Goal: Information Seeking & Learning: Learn about a topic

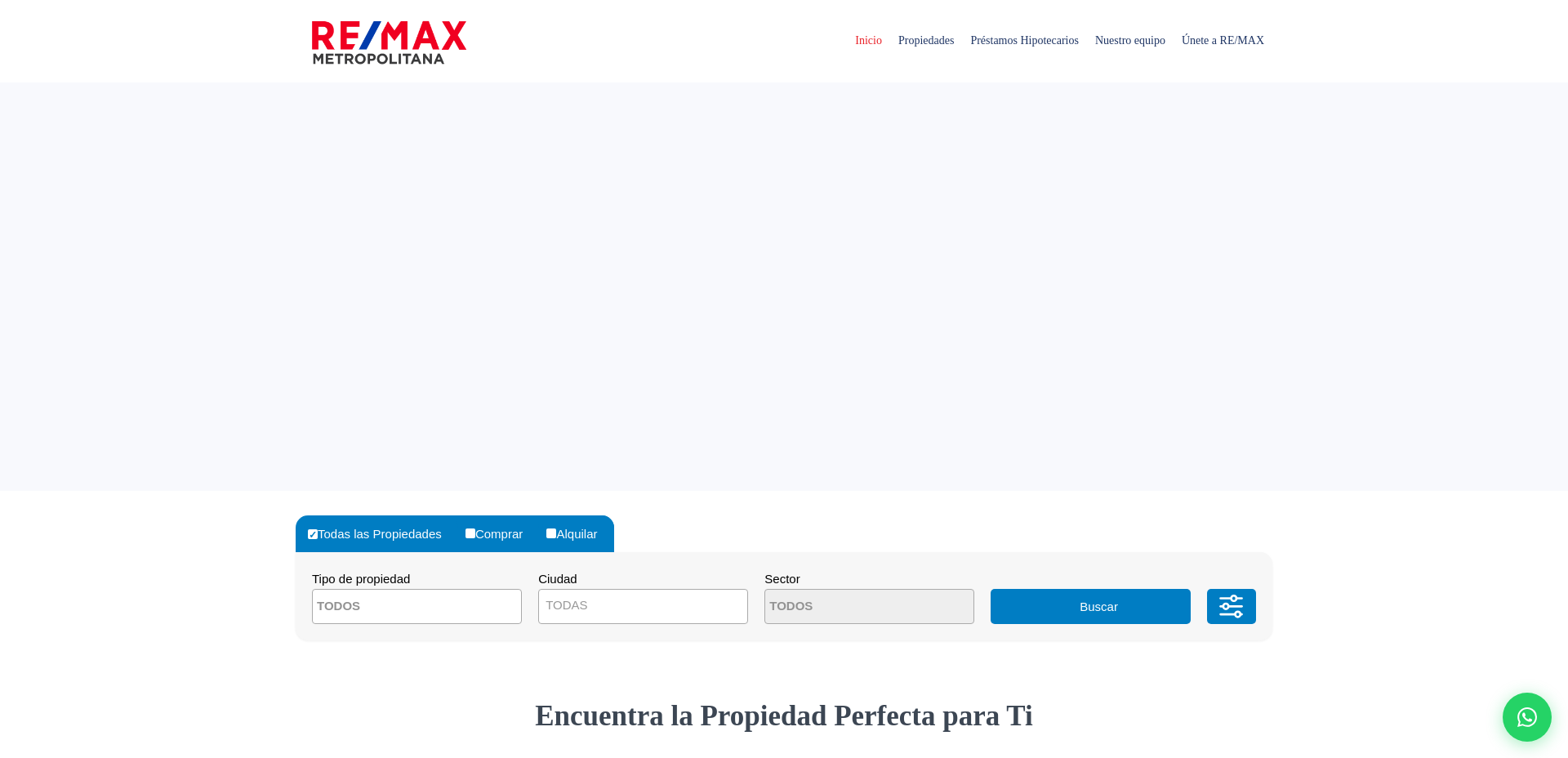
select select
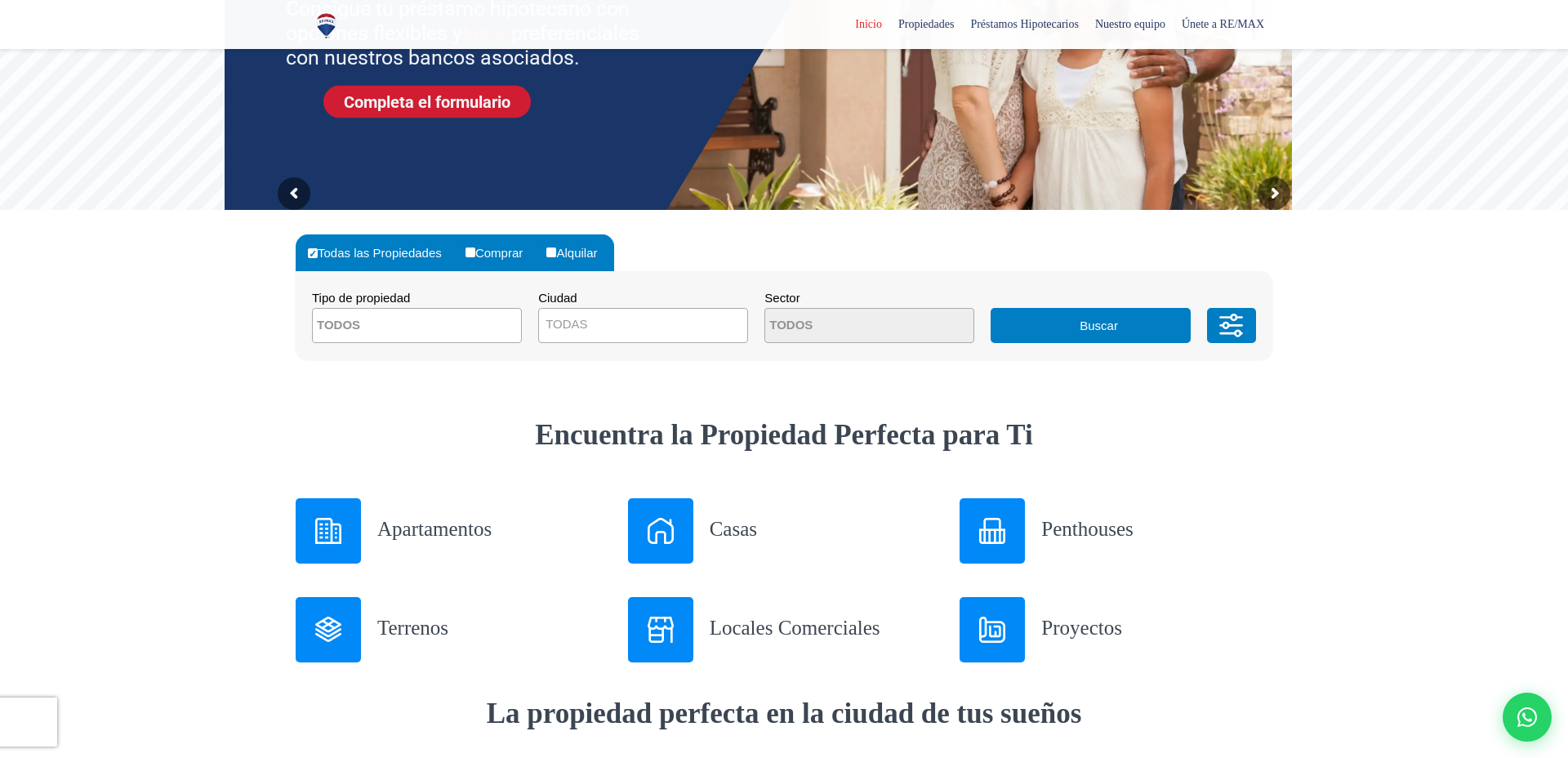
scroll to position [420, 0]
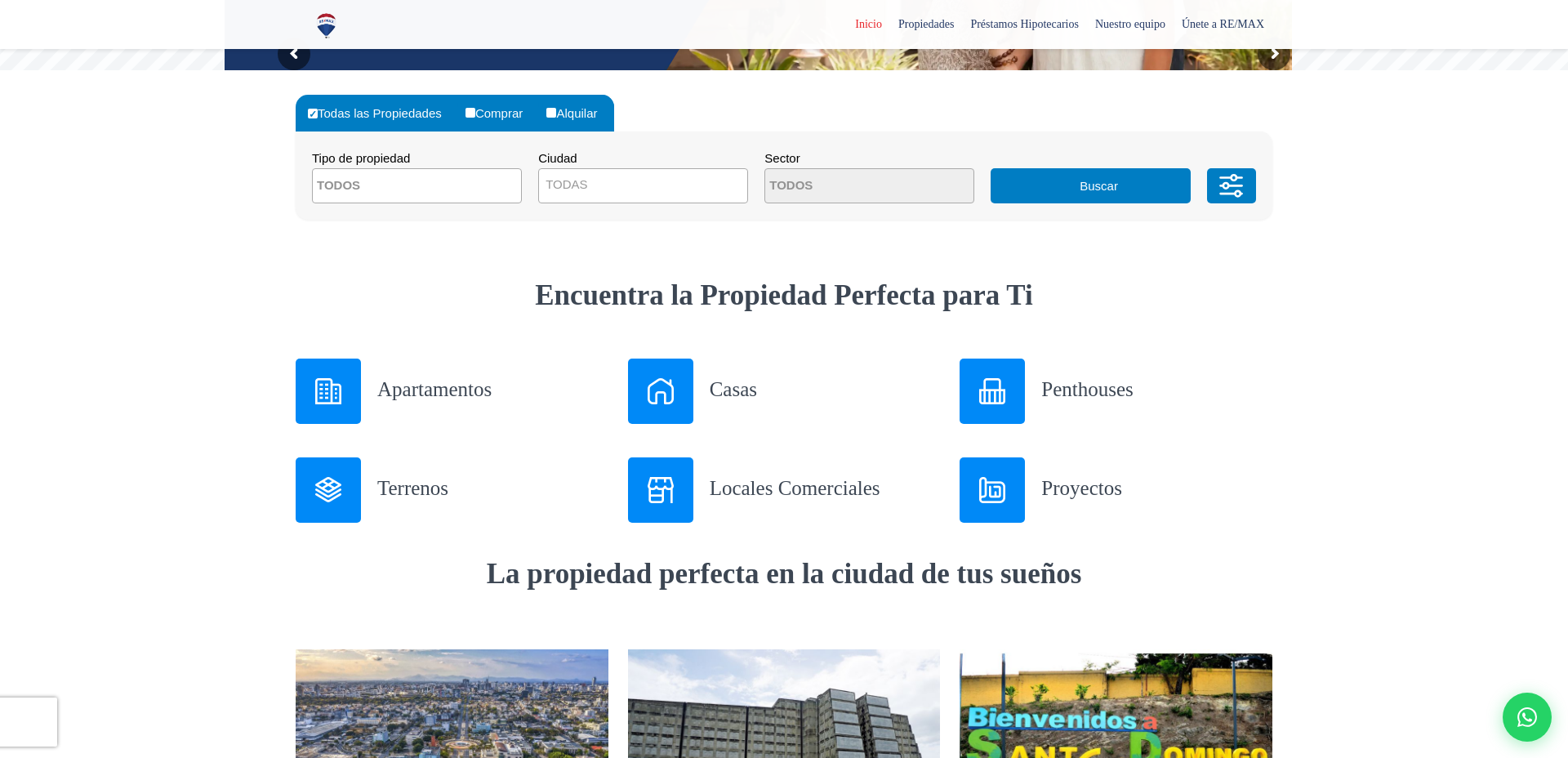
click at [1026, 502] on div "Proyectos" at bounding box center [1116, 490] width 313 height 65
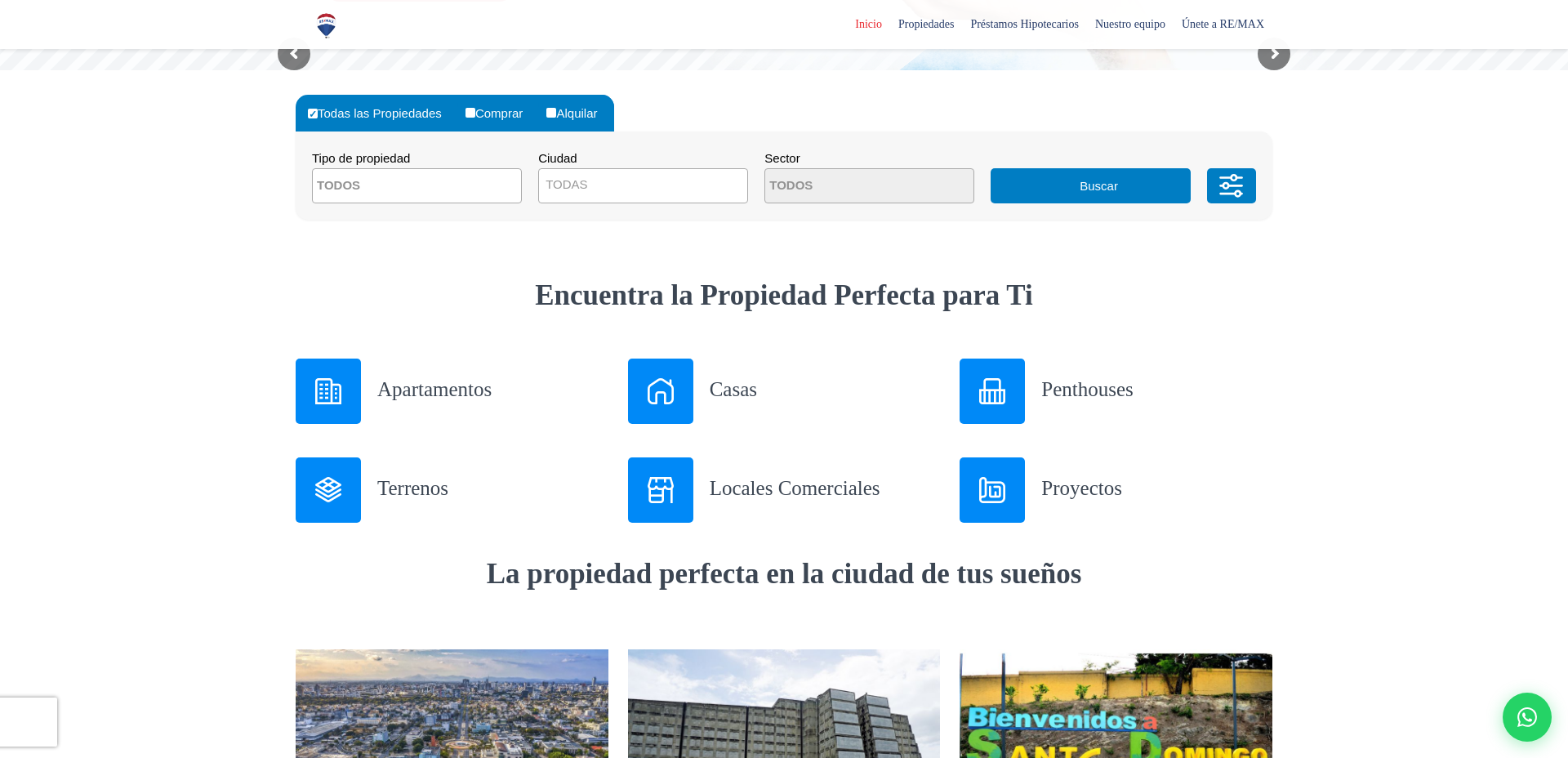
click at [995, 486] on img at bounding box center [992, 490] width 26 height 26
click at [1039, 514] on div "Proyectos" at bounding box center [1116, 490] width 313 height 65
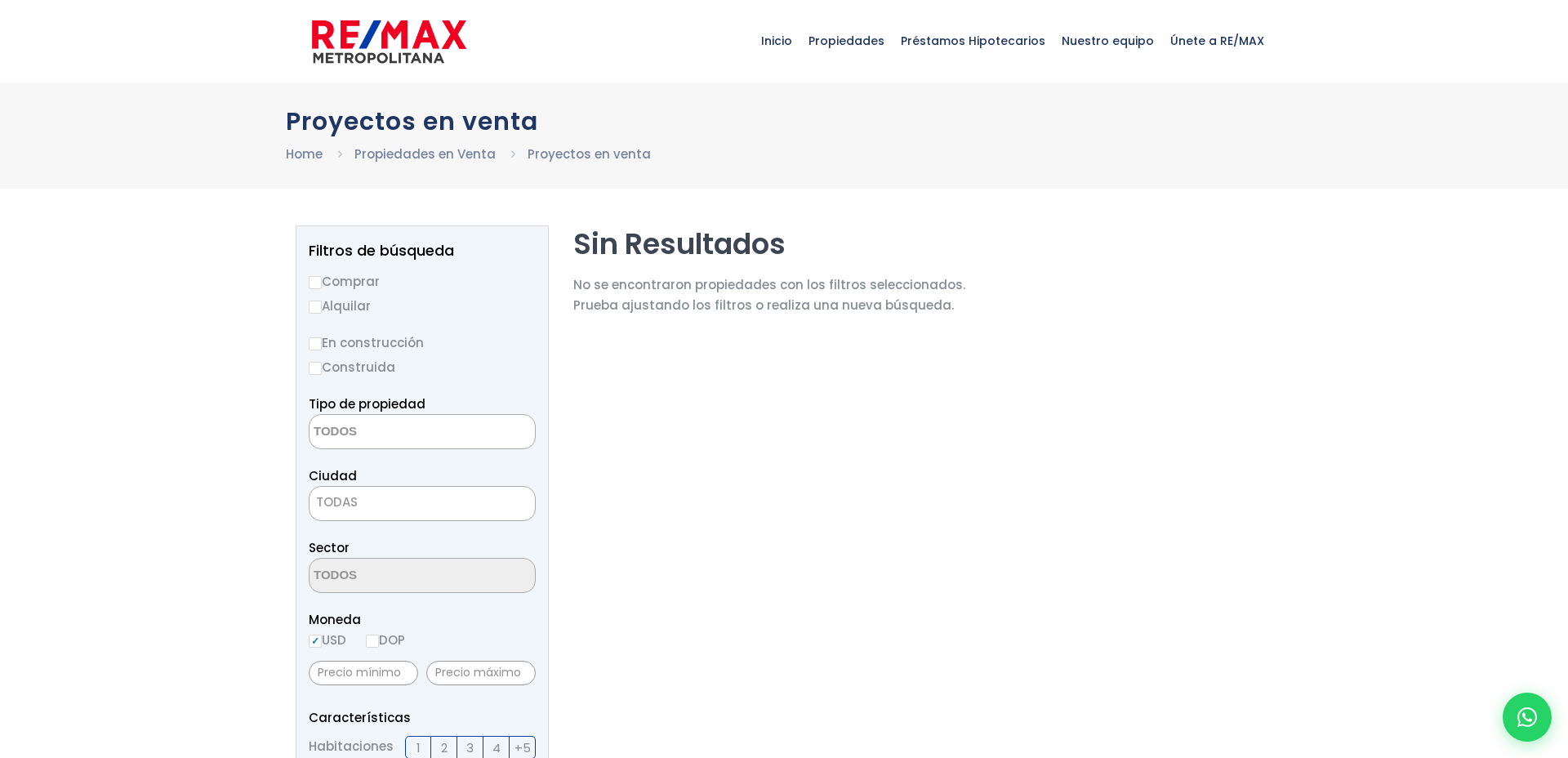
select select
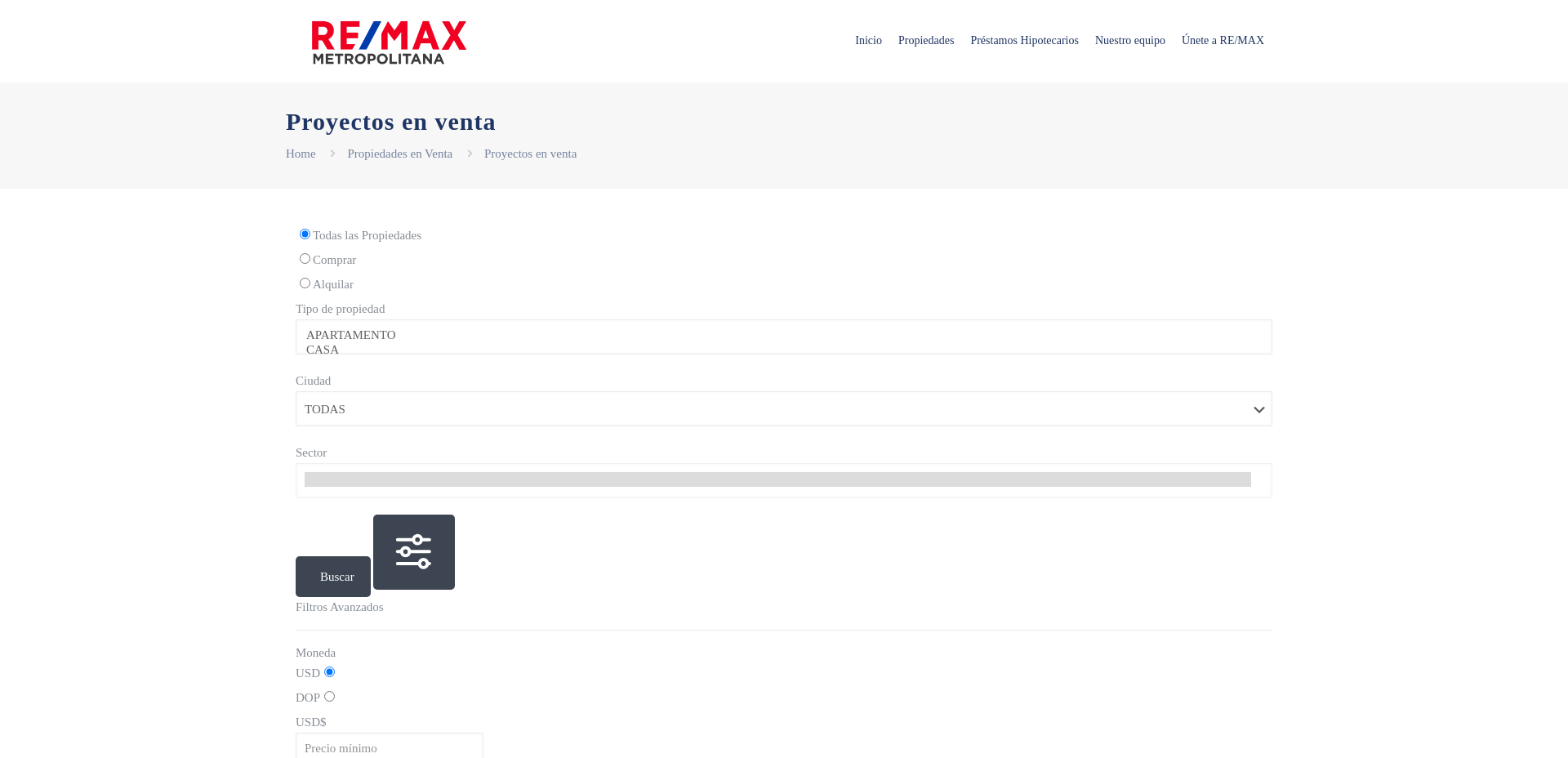
select select
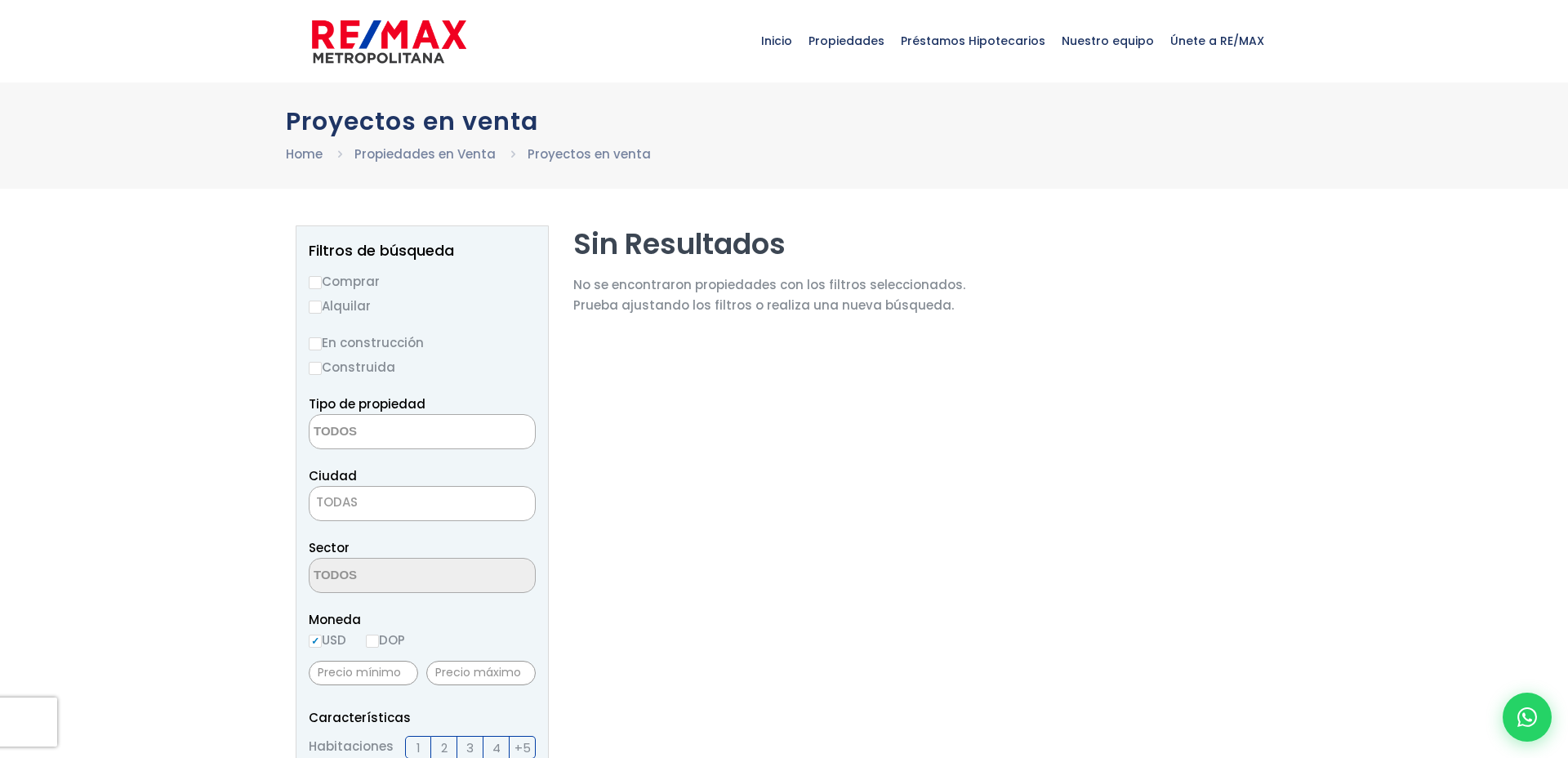
select select
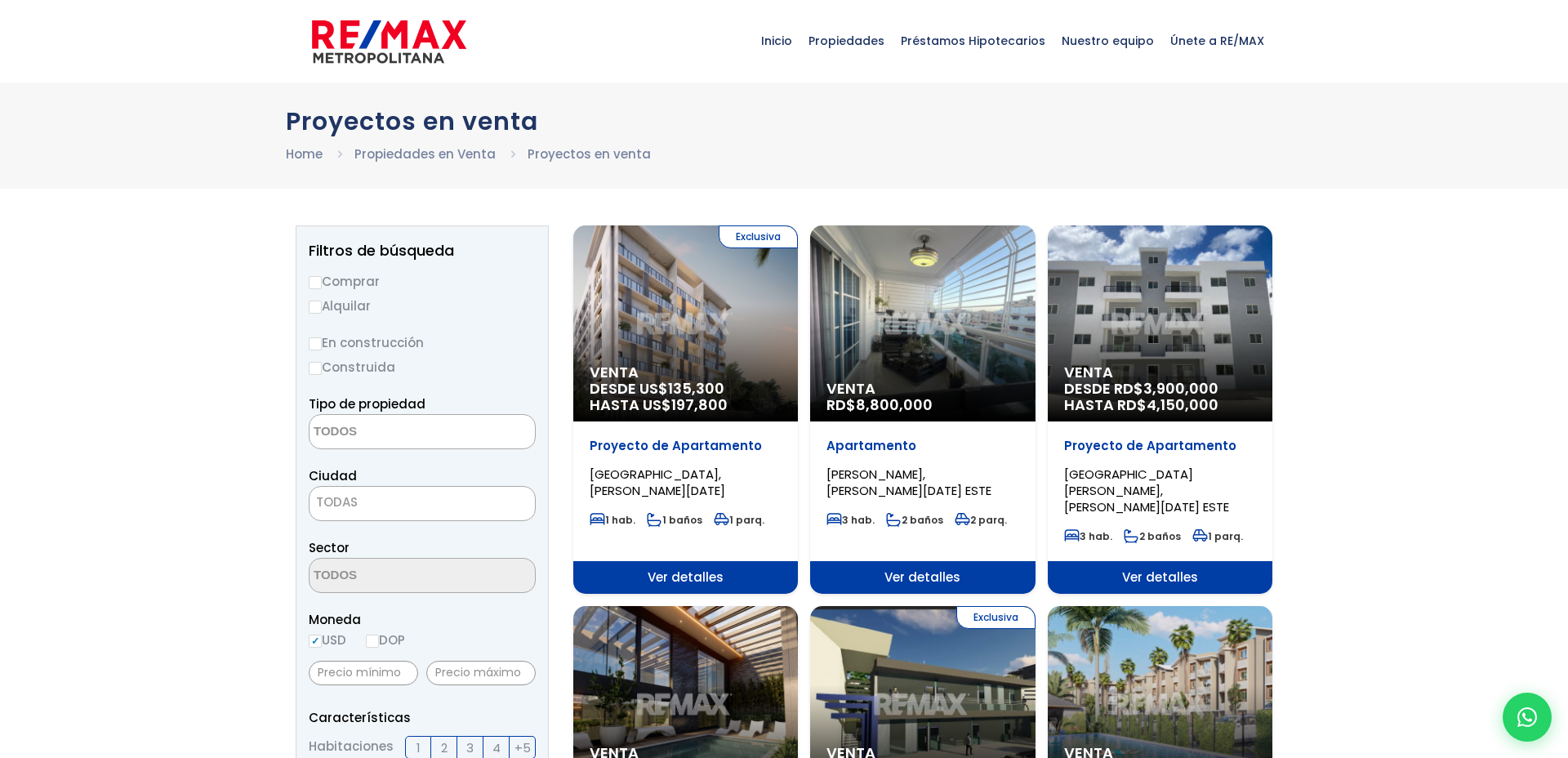
select select
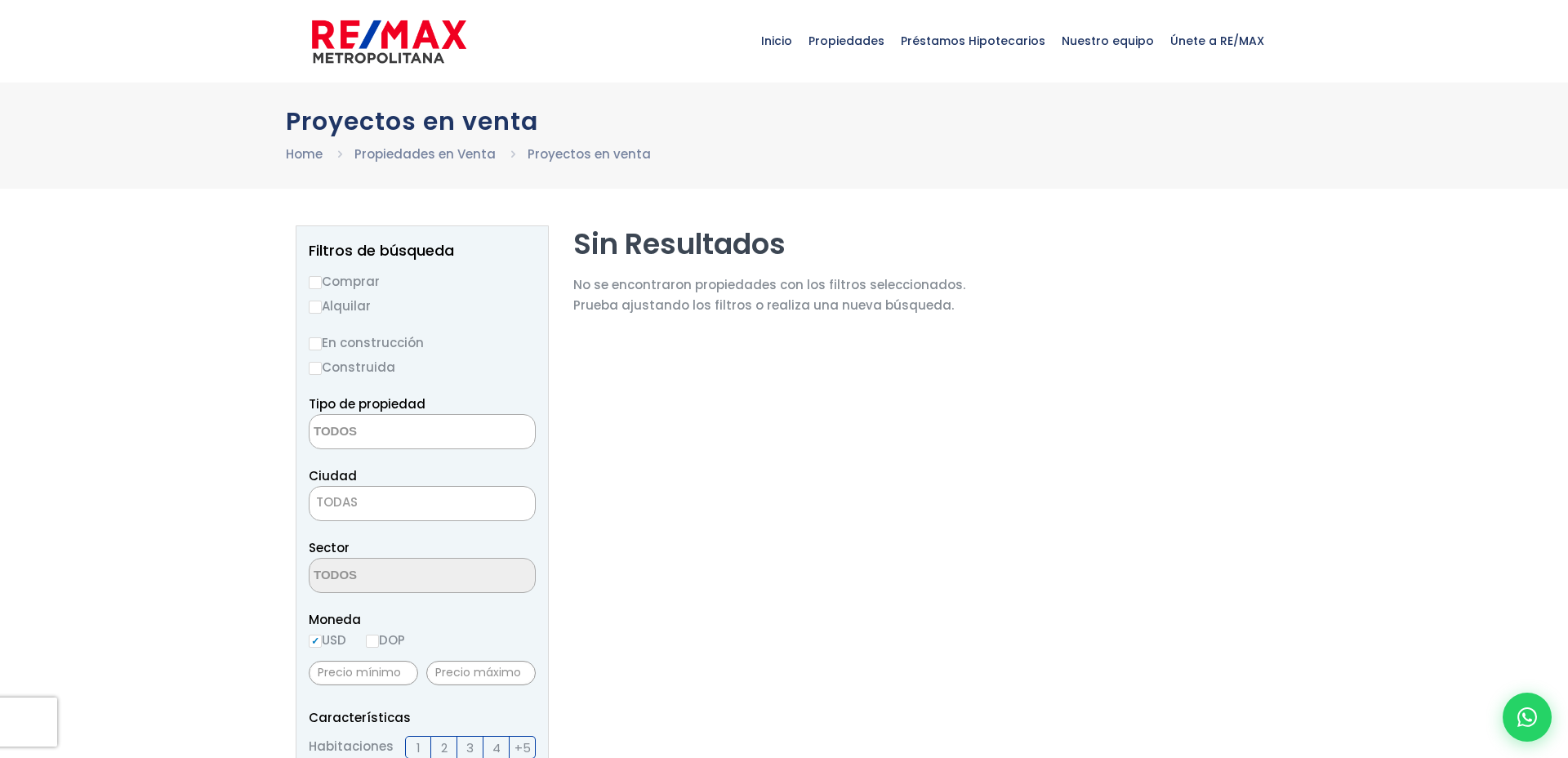
select select
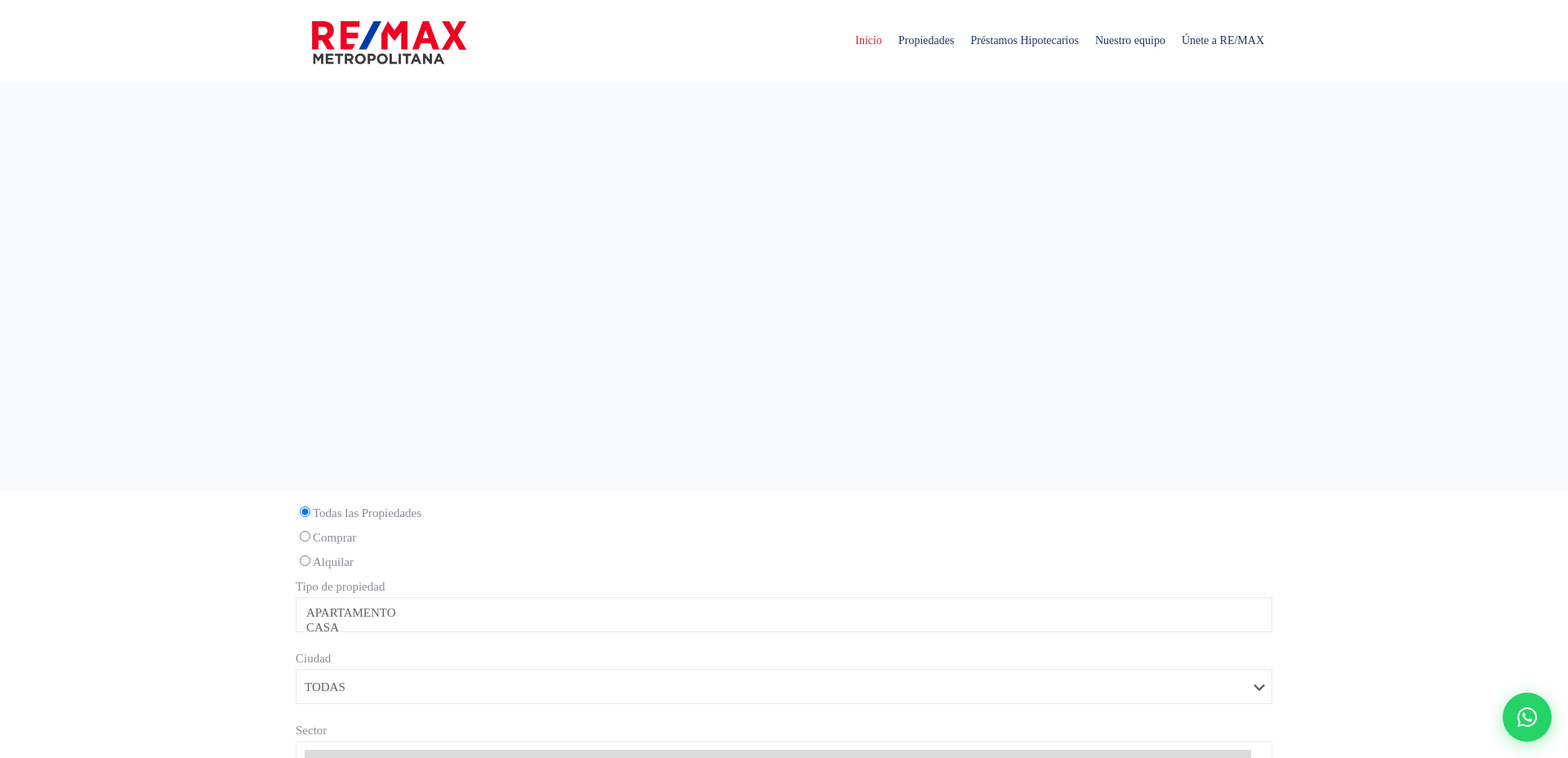
select select
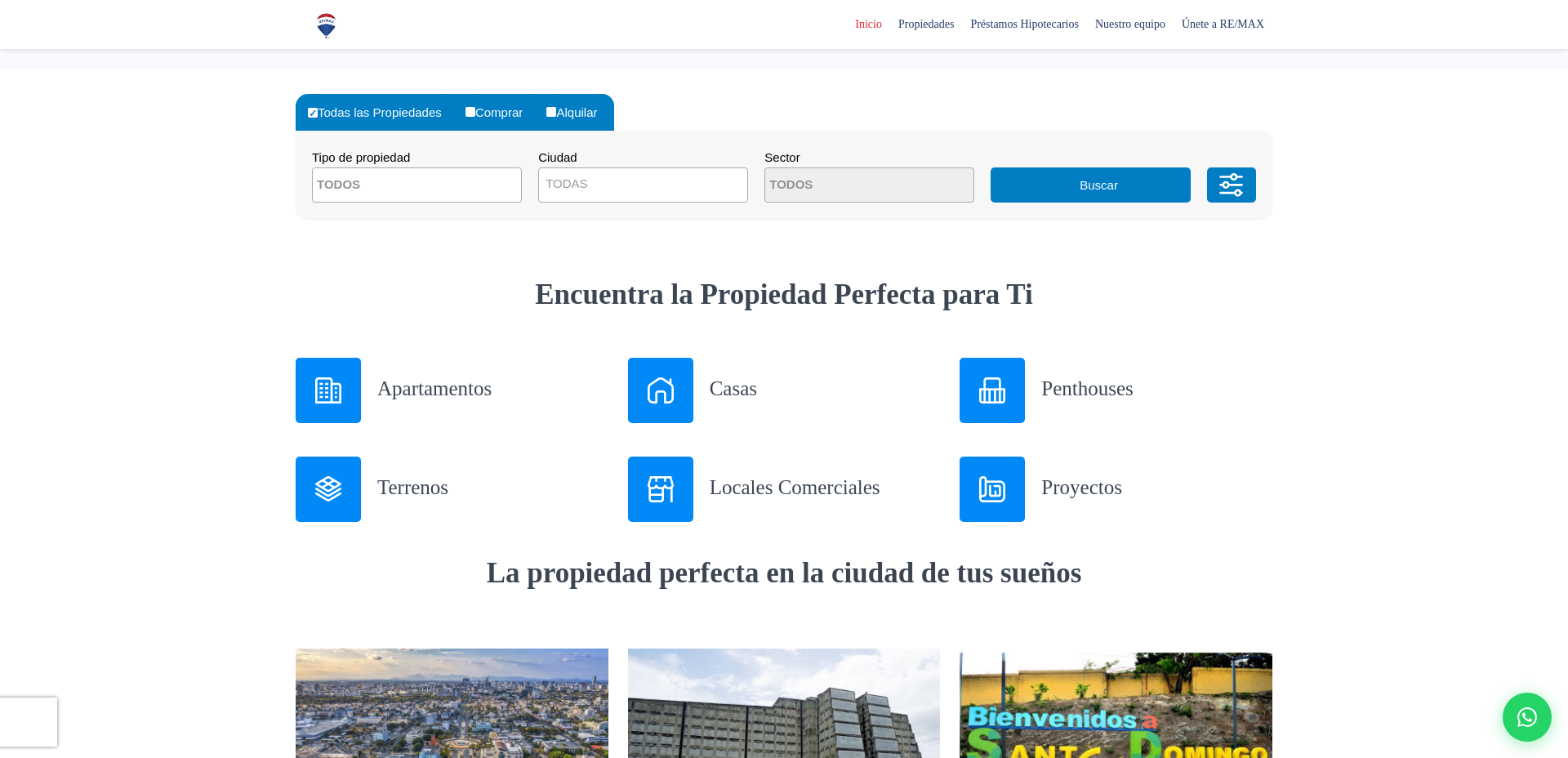
scroll to position [421, 0]
click at [1002, 489] on img at bounding box center [992, 489] width 26 height 26
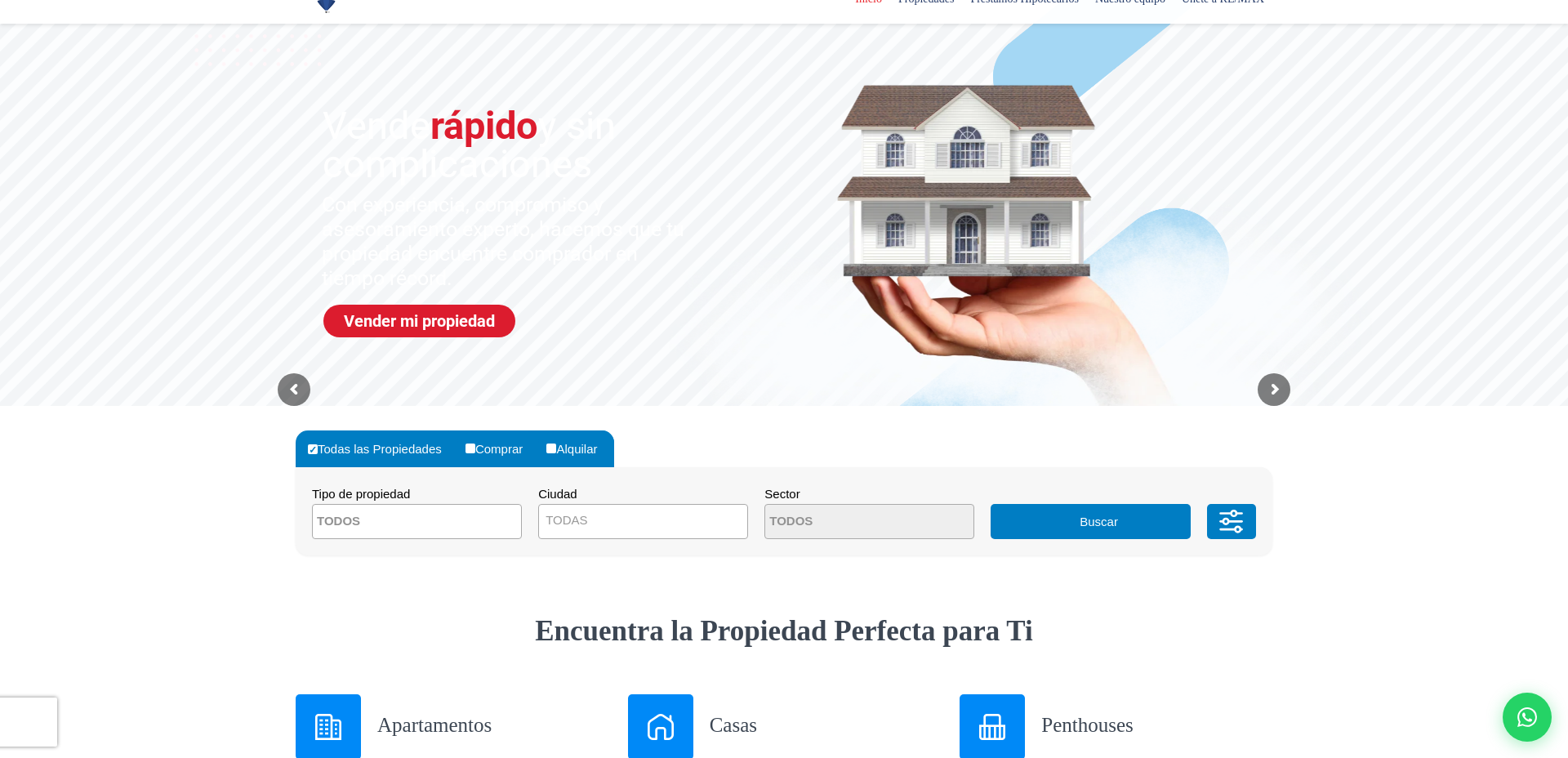
scroll to position [88, 0]
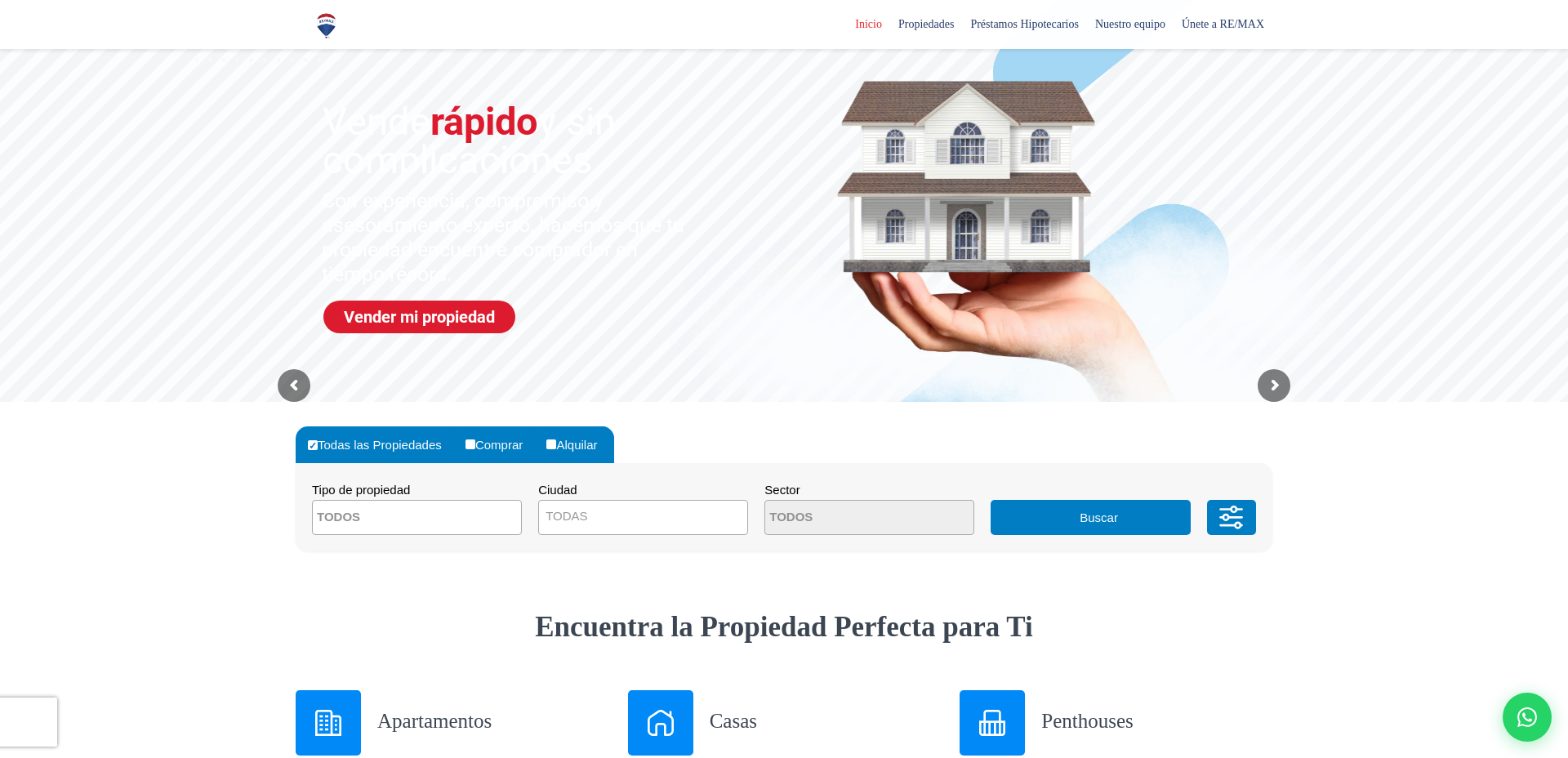
click at [225, 454] on div at bounding box center [784, 504] width 1568 height 206
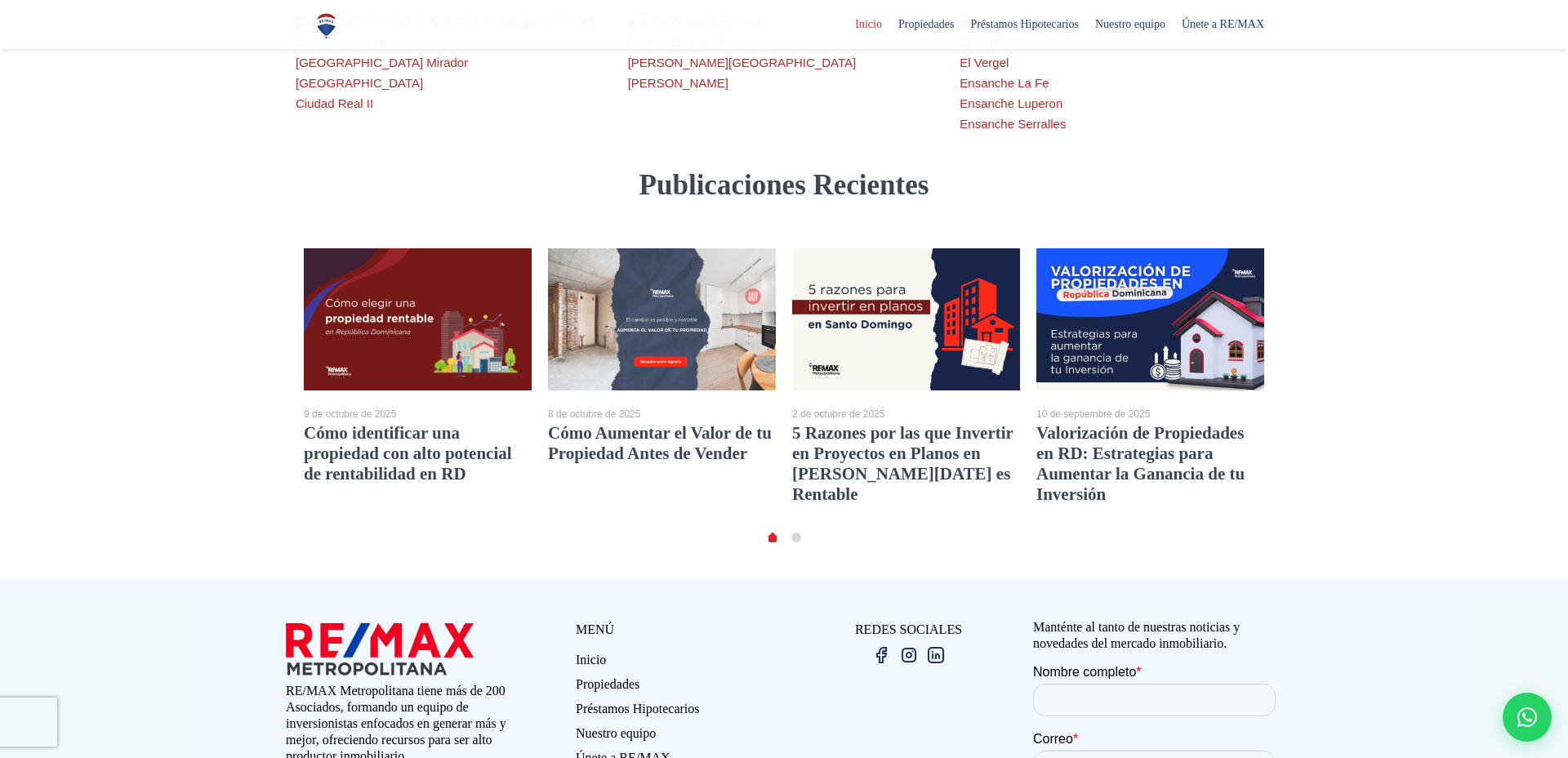
scroll to position [2936, 0]
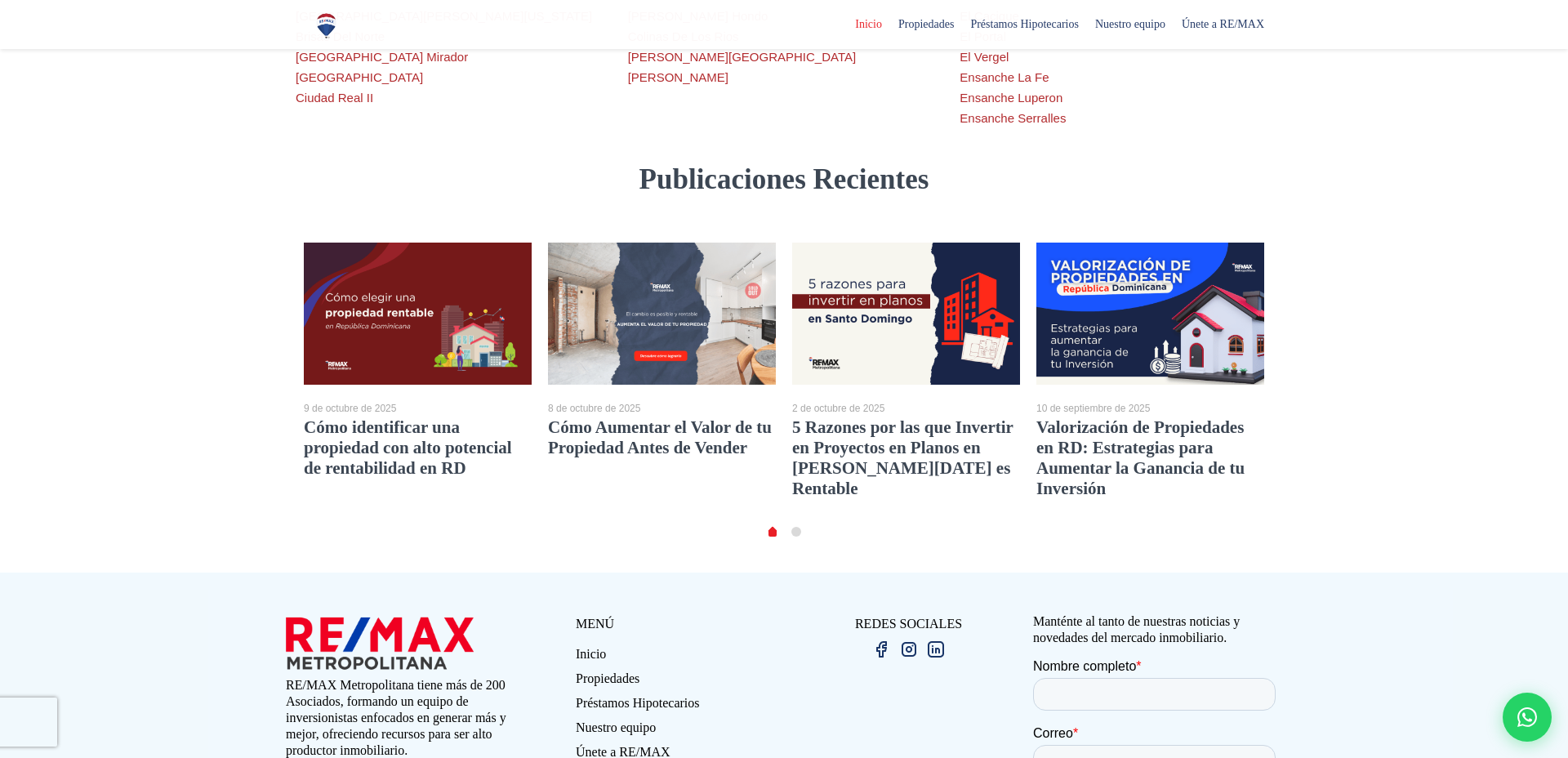
click at [317, 407] on div "8 de octubre de 2025 Cómo Aumentar el Valor de tu Propiedad Antes de Vender Lee…" at bounding box center [784, 407] width 996 height 331
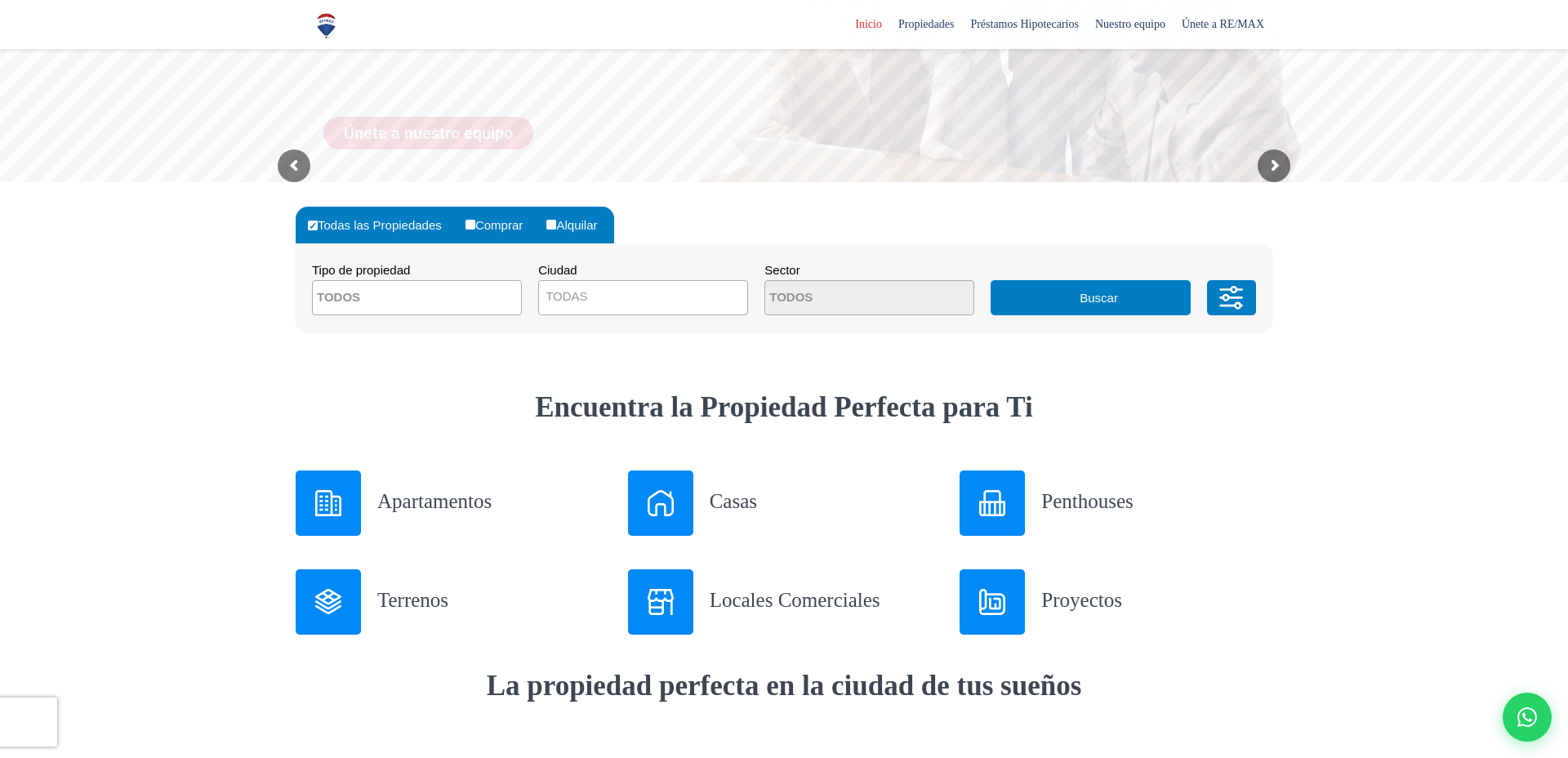
scroll to position [0, 0]
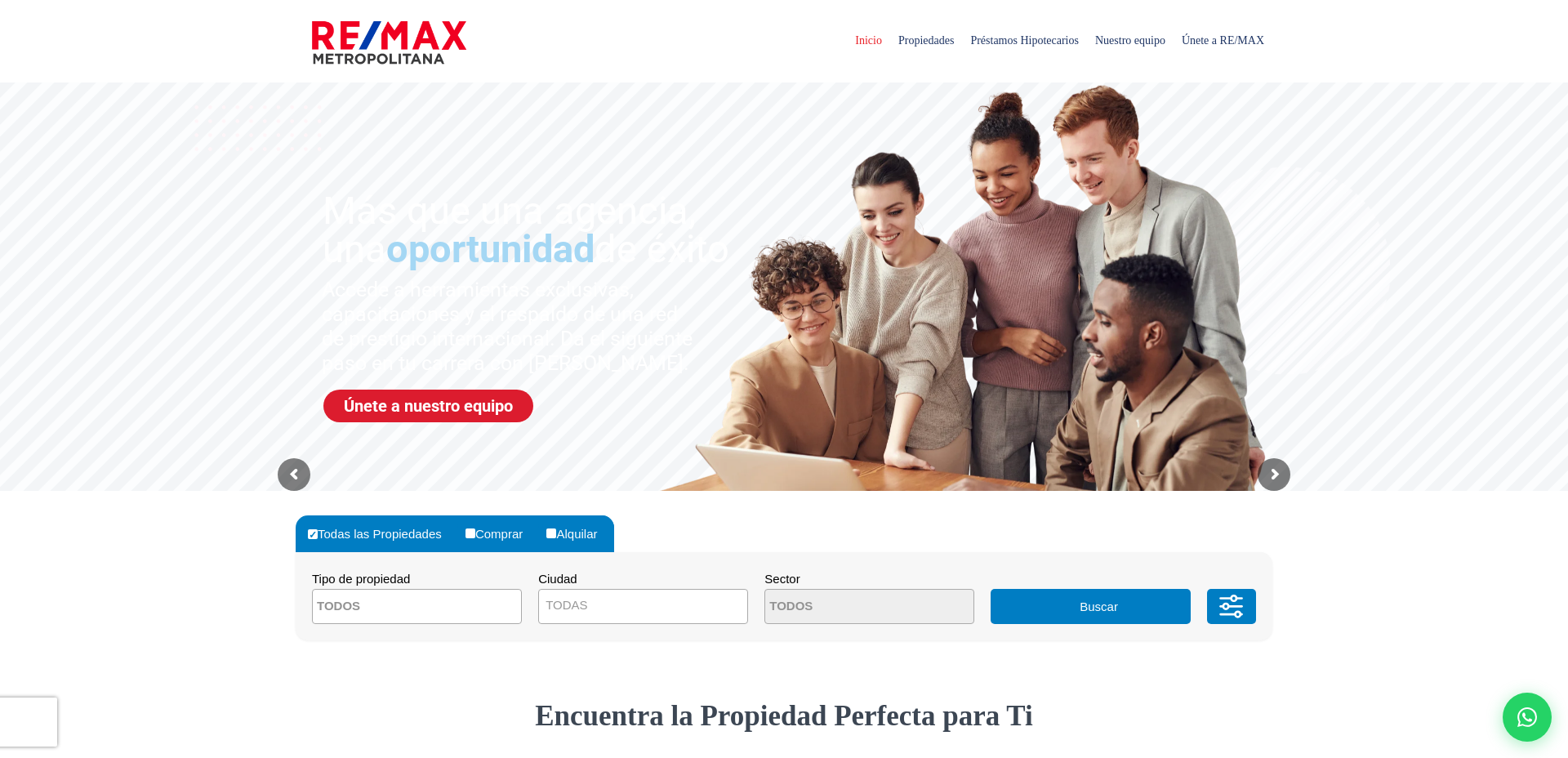
click at [385, 82] on sr7-mask at bounding box center [784, 286] width 1568 height 408
click at [375, 59] on img at bounding box center [389, 43] width 154 height 49
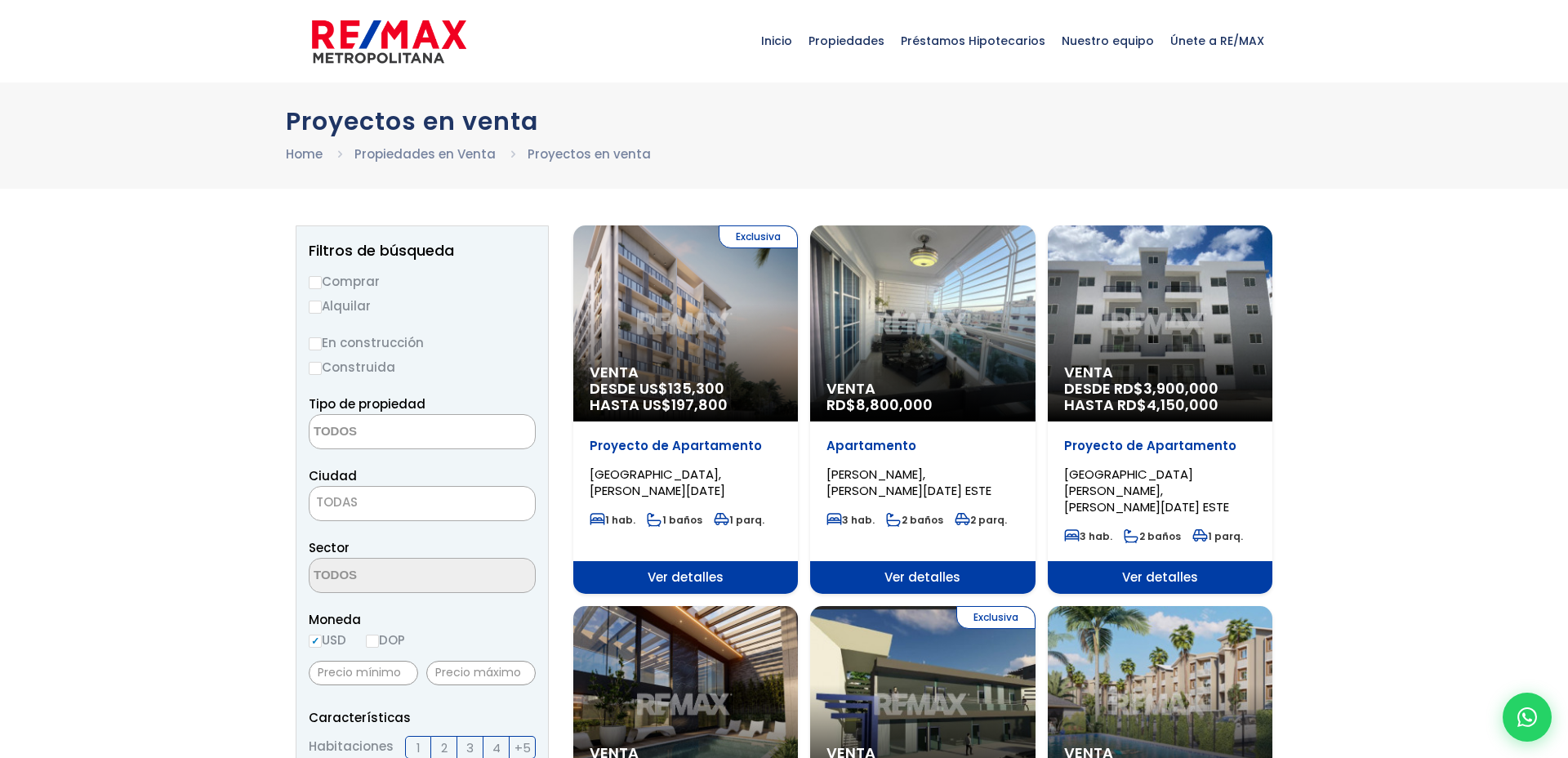
select select
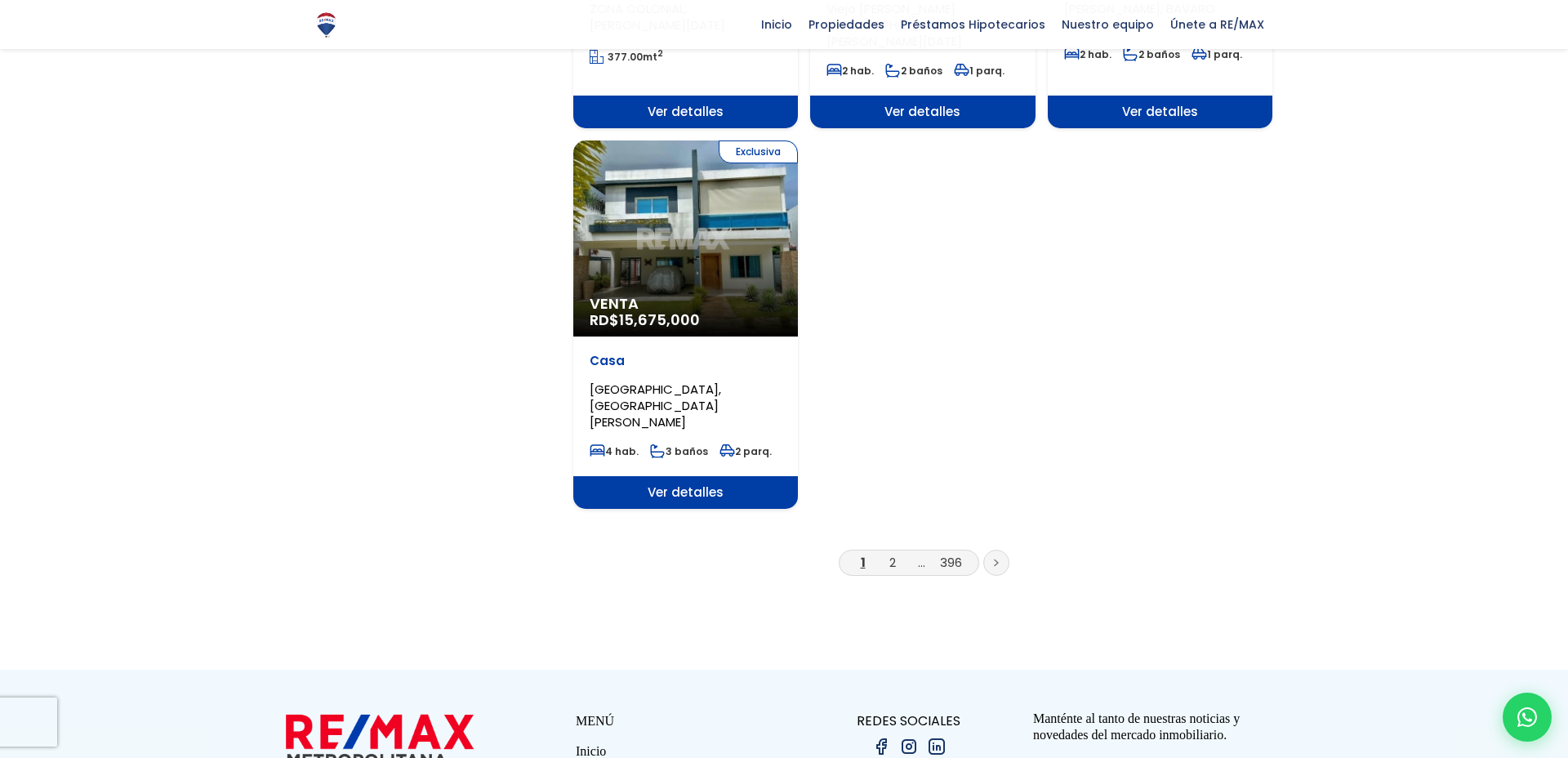
scroll to position [1805, 0]
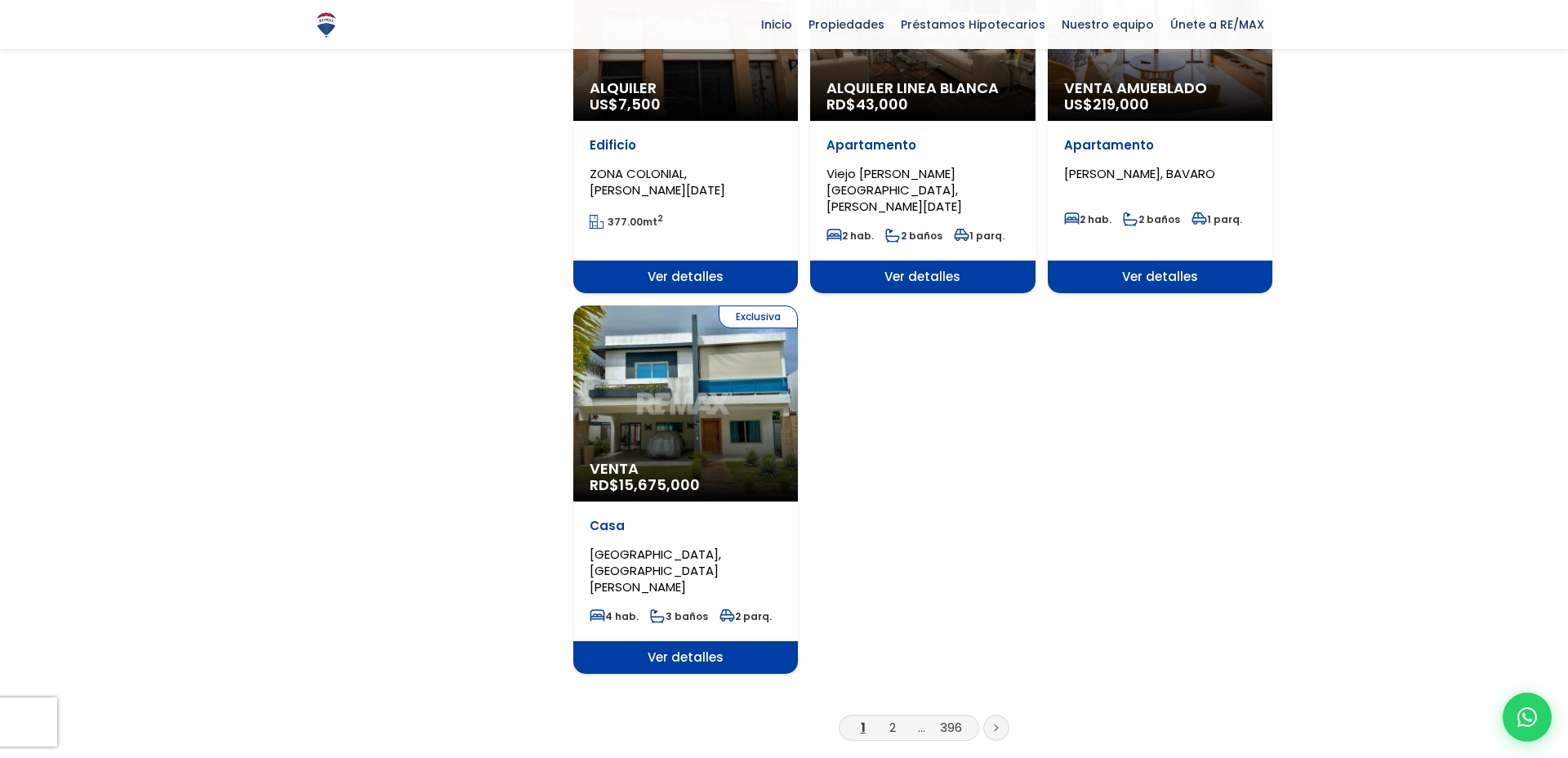
click at [885, 716] on li "2" at bounding box center [892, 726] width 26 height 20
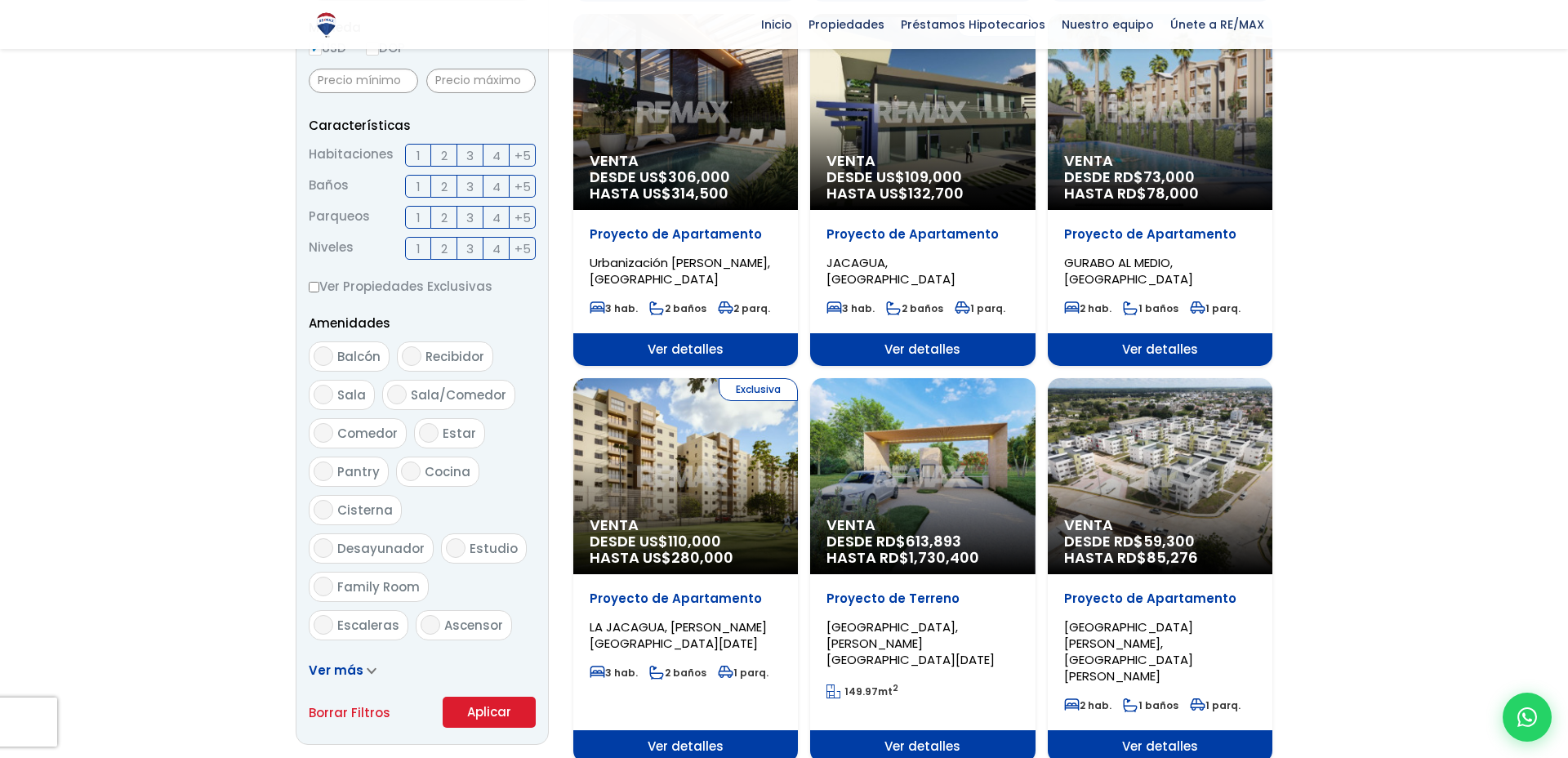
scroll to position [0, 0]
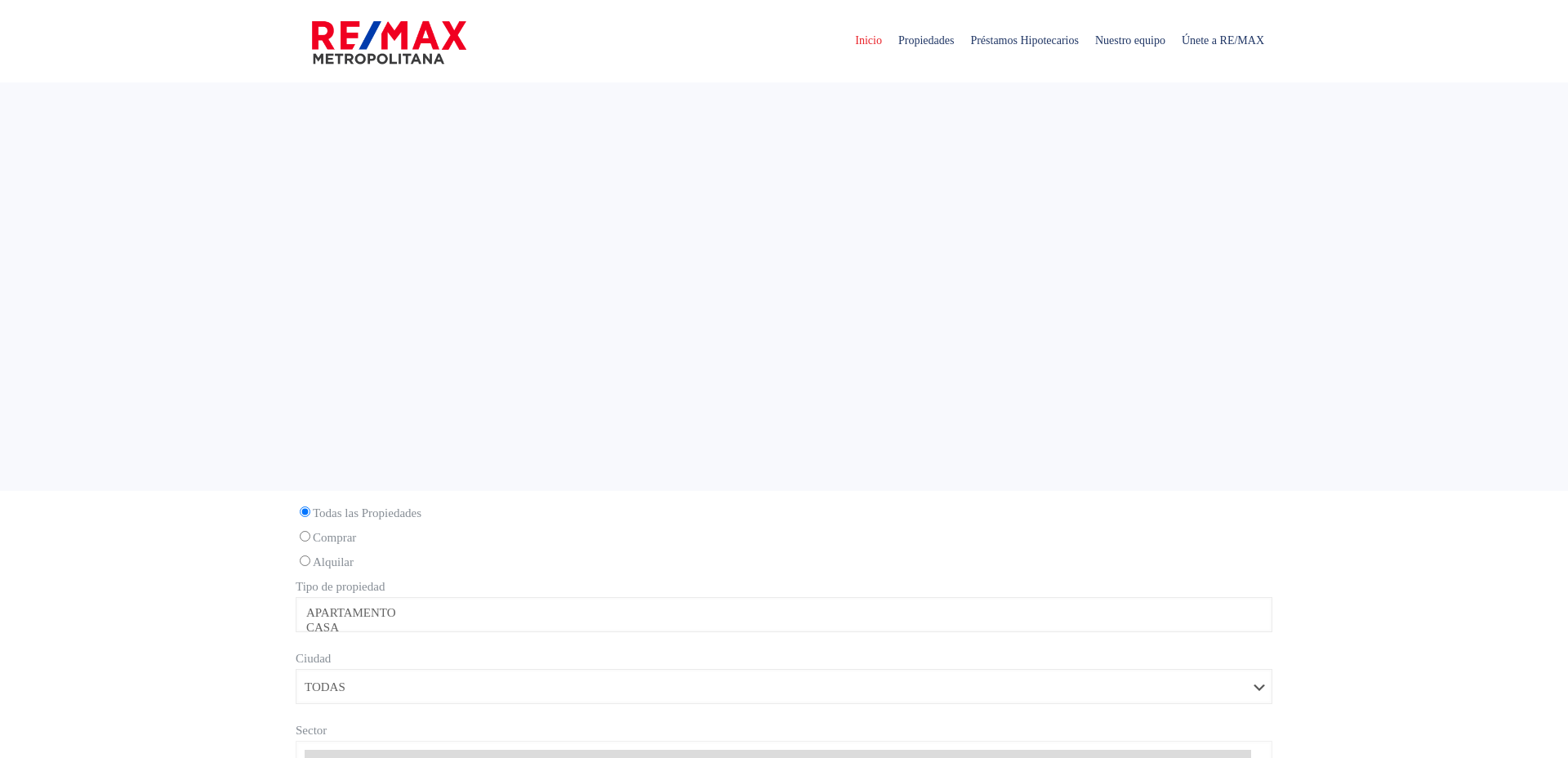
select select
